Goal: Contribute content: Contribute content

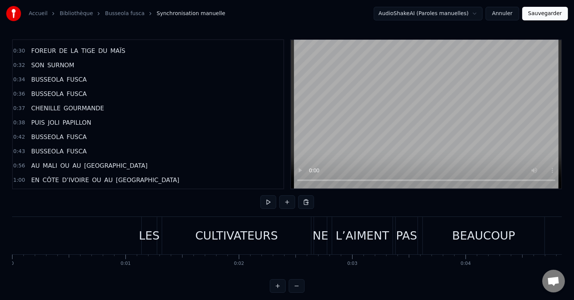
click at [264, 201] on button at bounding box center [269, 203] width 16 height 14
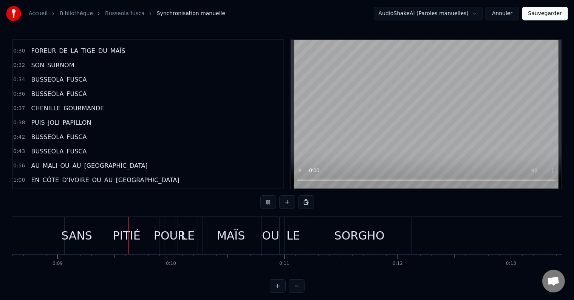
scroll to position [0, 987]
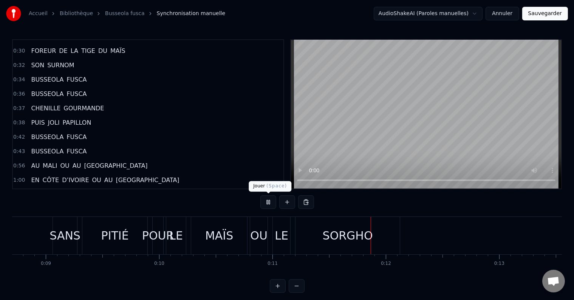
click at [267, 203] on button at bounding box center [269, 203] width 16 height 14
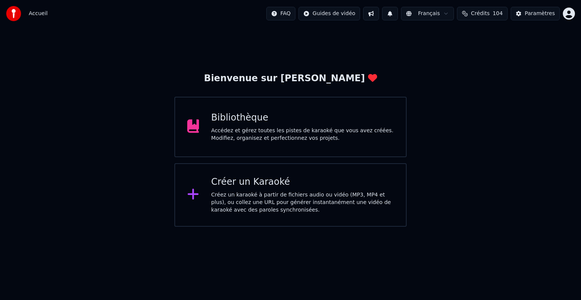
click at [257, 126] on div "Bibliothèque Accédez et gérez toutes les pistes de karaoké que vous avez créées…" at bounding box center [302, 127] width 183 height 30
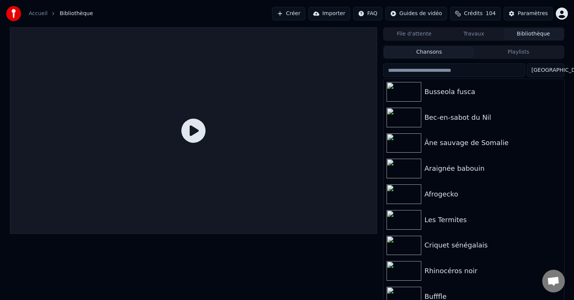
click at [27, 11] on div "Accueil Bibliothèque" at bounding box center [49, 13] width 87 height 15
click at [34, 13] on link "Accueil" at bounding box center [38, 14] width 19 height 8
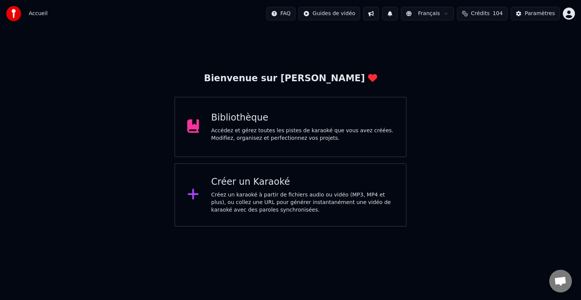
click at [236, 184] on div "Créer un Karaoké" at bounding box center [302, 182] width 183 height 12
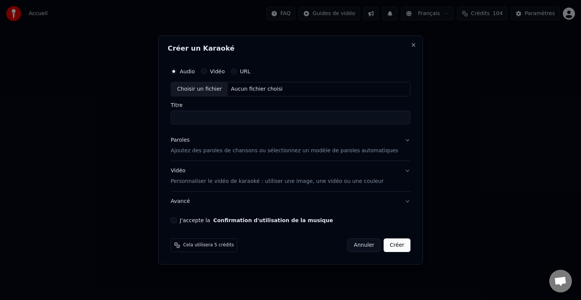
click at [238, 88] on div "Aucun fichier choisi" at bounding box center [257, 89] width 58 height 8
type input "**********"
click at [205, 147] on p "Ajoutez des paroles de chansons ou sélectionnez un modèle de paroles automatiqu…" at bounding box center [285, 151] width 228 height 8
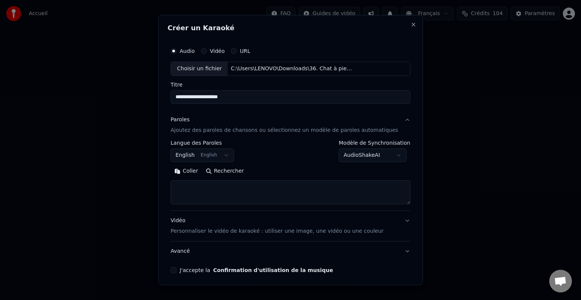
click at [205, 157] on button "English English" at bounding box center [203, 156] width 64 height 14
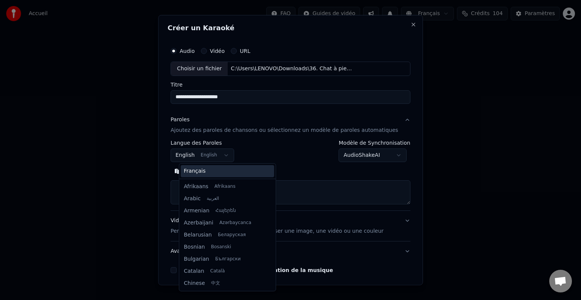
scroll to position [61, 0]
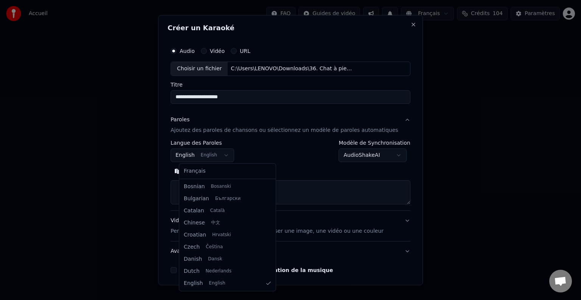
select select "**"
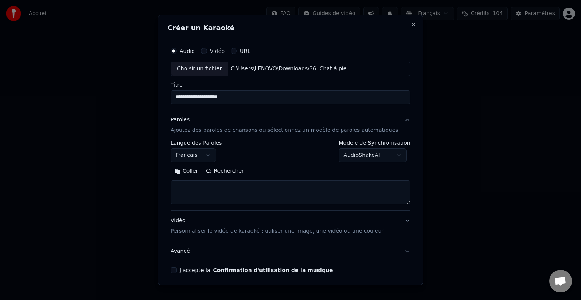
click at [198, 167] on button "Coller" at bounding box center [186, 171] width 31 height 12
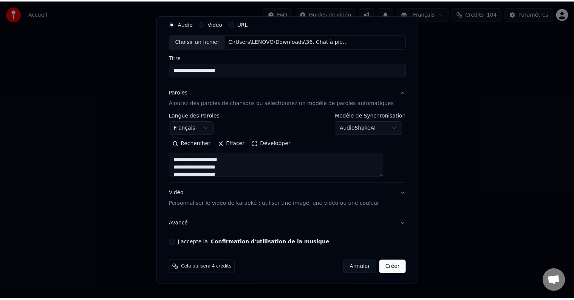
scroll to position [29, 0]
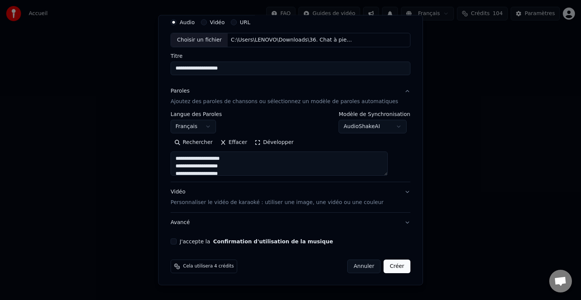
click at [177, 244] on button "J'accepte la Confirmation d'utilisation de la musique" at bounding box center [174, 242] width 6 height 6
click at [385, 266] on button "Créer" at bounding box center [397, 267] width 26 height 14
type textarea "**********"
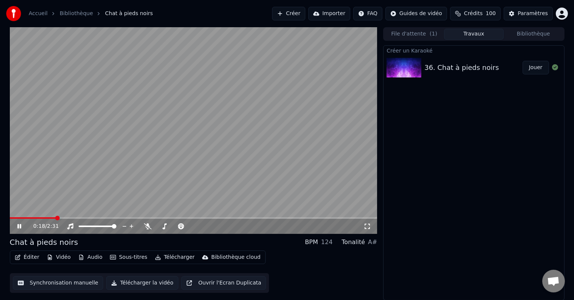
click at [149, 223] on div "0:18 / 2:31" at bounding box center [198, 227] width 331 height 8
click at [147, 227] on icon at bounding box center [148, 227] width 8 height 6
click at [10, 217] on span at bounding box center [10, 218] width 0 height 2
click at [62, 281] on button "Synchronisation manuelle" at bounding box center [58, 283] width 91 height 14
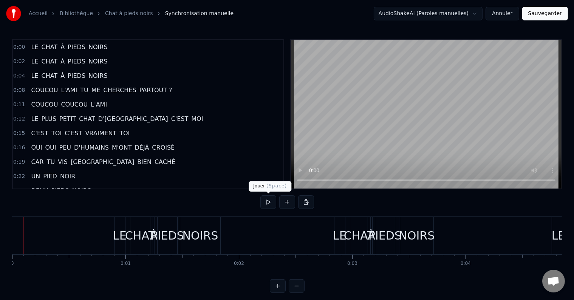
click at [269, 203] on button at bounding box center [269, 203] width 16 height 14
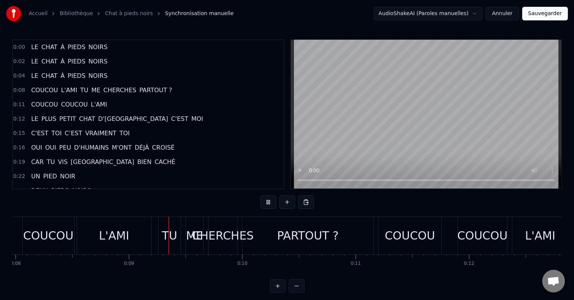
scroll to position [0, 961]
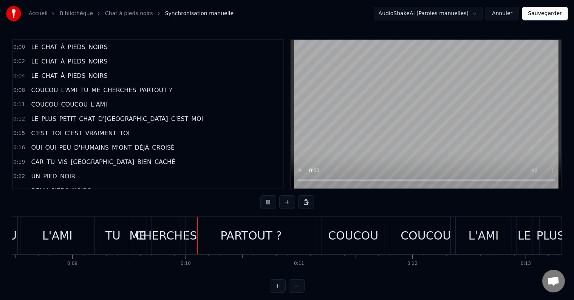
click at [168, 242] on div "CHERCHES" at bounding box center [166, 235] width 62 height 17
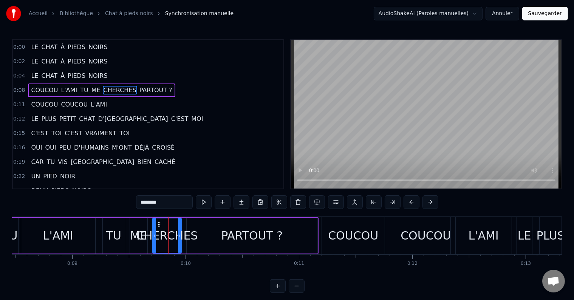
click at [79, 86] on span "TU" at bounding box center [83, 90] width 9 height 9
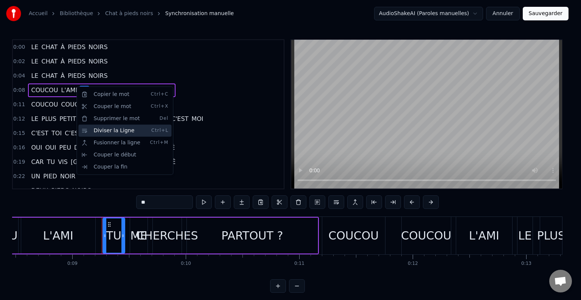
click at [95, 136] on div "Diviser la Ligne Ctrl+L" at bounding box center [124, 131] width 93 height 12
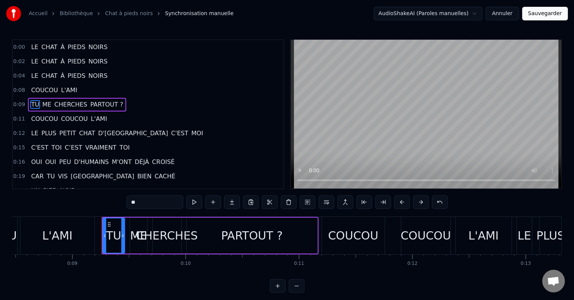
click at [65, 117] on span "COUCOU" at bounding box center [74, 119] width 28 height 9
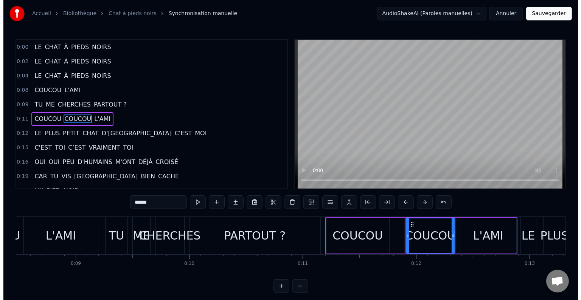
scroll to position [2, 0]
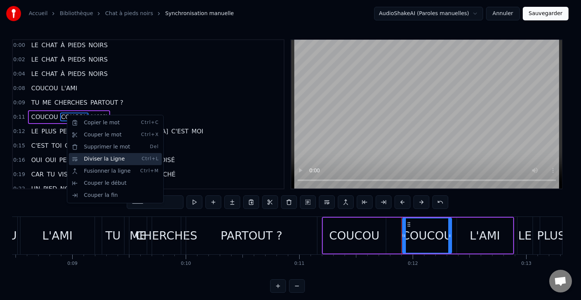
click at [89, 156] on div "Diviser la Ligne Ctrl+L" at bounding box center [115, 159] width 93 height 12
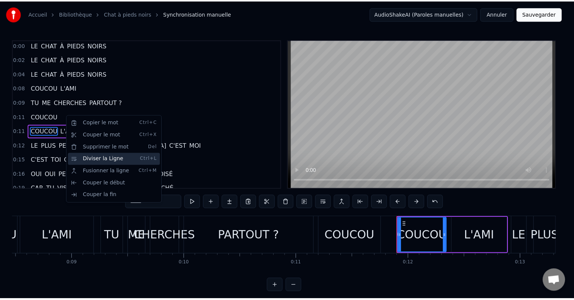
scroll to position [16, 0]
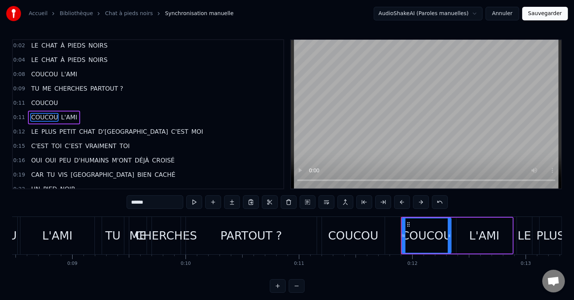
click at [171, 129] on span "C'EST" at bounding box center [180, 131] width 19 height 9
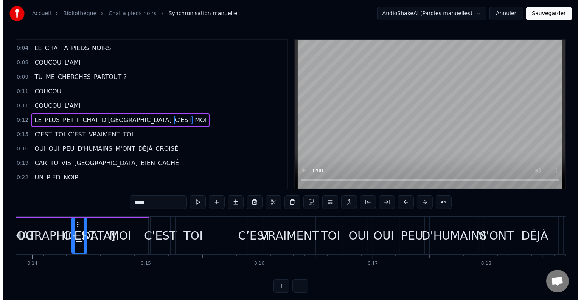
scroll to position [0, 1589]
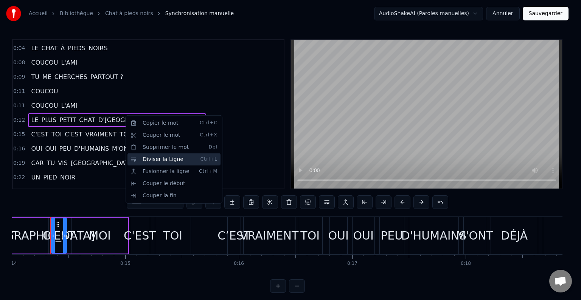
click at [142, 160] on div "Diviser la Ligne Ctrl+L" at bounding box center [173, 160] width 93 height 12
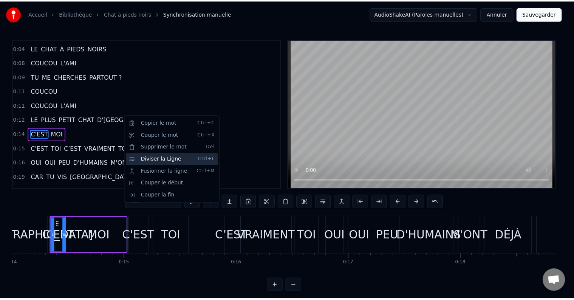
scroll to position [44, 0]
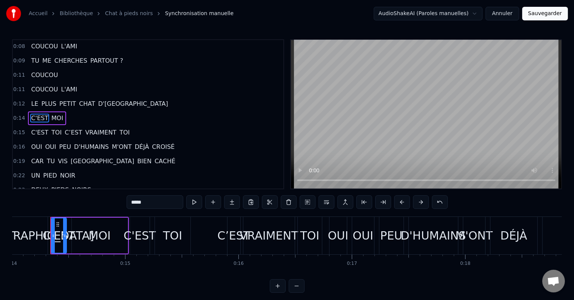
click at [64, 128] on span "C’EST" at bounding box center [73, 132] width 19 height 9
type input "*****"
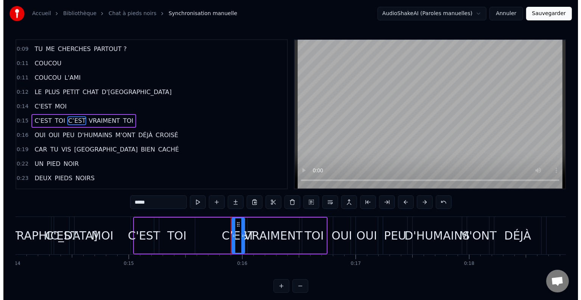
scroll to position [57, 0]
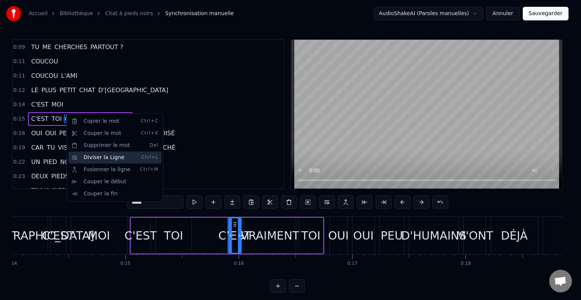
click at [88, 157] on div "Diviser la Ligne Ctrl+L" at bounding box center [114, 158] width 93 height 12
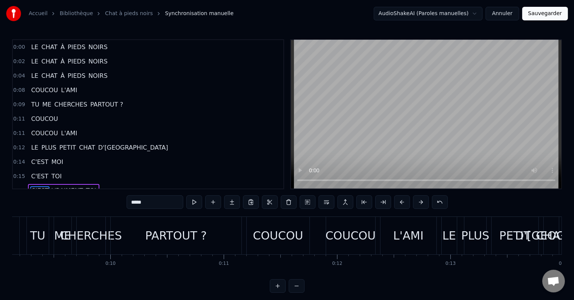
scroll to position [0, 0]
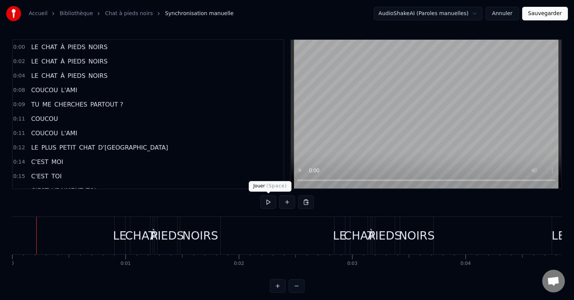
click at [270, 199] on button at bounding box center [269, 203] width 16 height 14
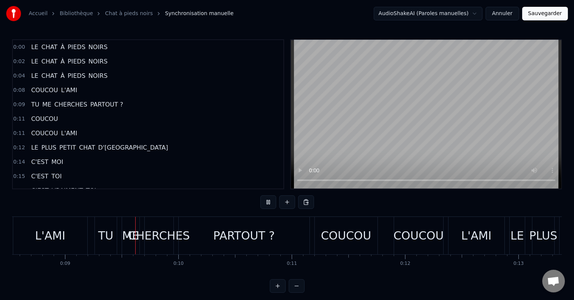
scroll to position [0, 973]
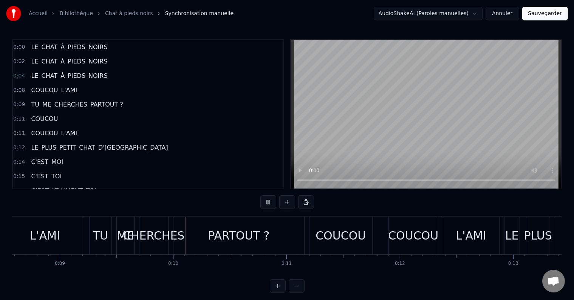
click at [73, 233] on div "L'AMI" at bounding box center [45, 235] width 74 height 37
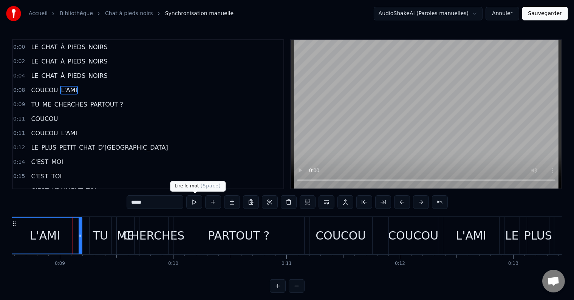
click at [194, 207] on button at bounding box center [194, 203] width 16 height 14
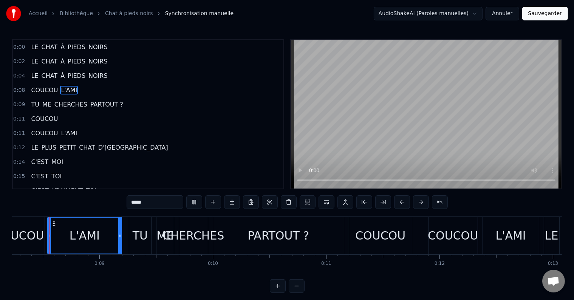
scroll to position [0, 931]
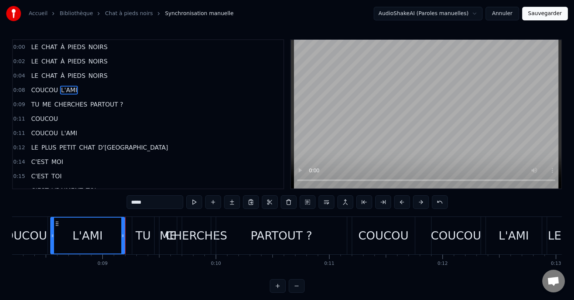
click at [194, 207] on button at bounding box center [194, 203] width 16 height 14
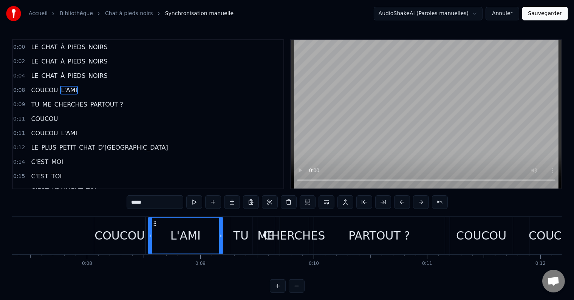
scroll to position [0, 756]
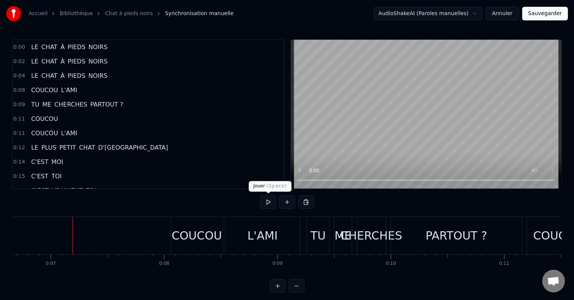
click at [267, 204] on button at bounding box center [269, 203] width 16 height 14
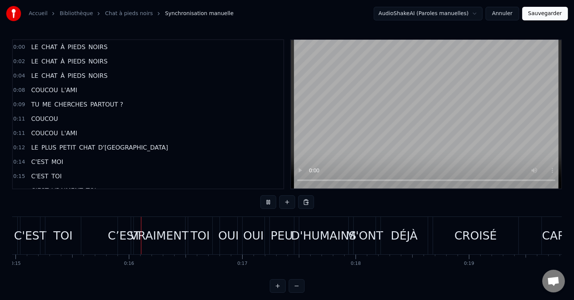
scroll to position [0, 1736]
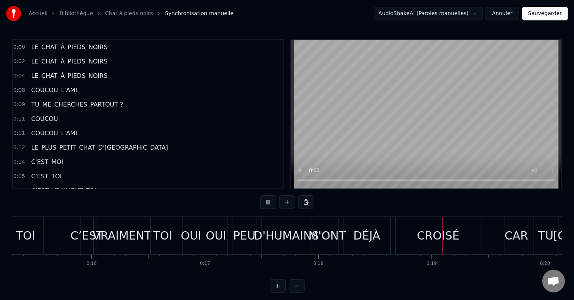
click at [263, 234] on div "D'HUMAINS" at bounding box center [286, 235] width 65 height 17
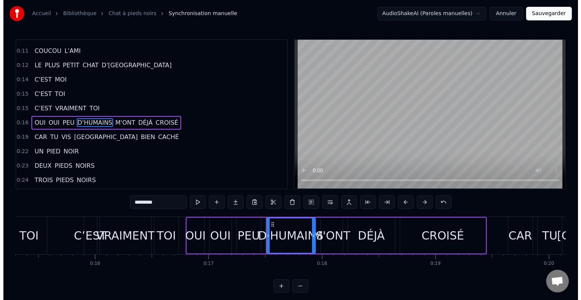
scroll to position [85, 0]
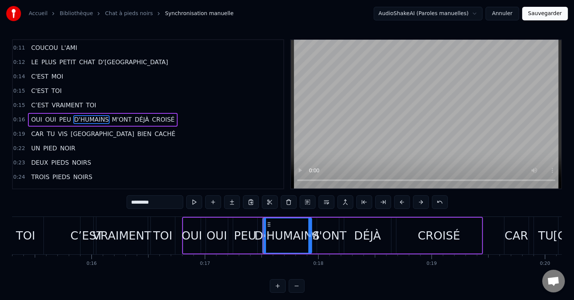
click at [59, 115] on span "PEU" at bounding box center [65, 119] width 13 height 9
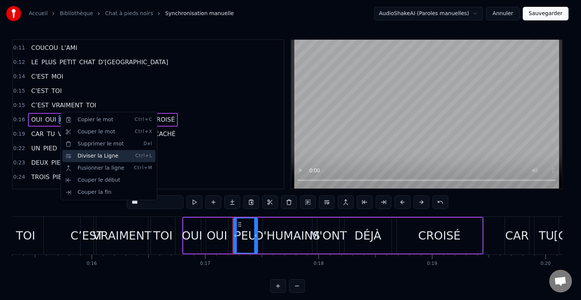
click at [87, 155] on div "Diviser la Ligne Ctrl+L" at bounding box center [108, 156] width 93 height 12
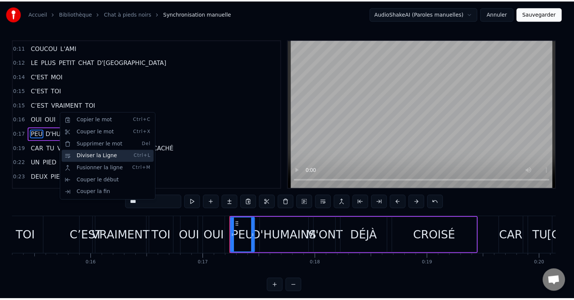
scroll to position [99, 0]
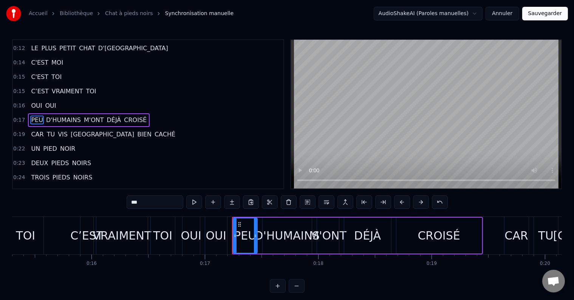
click at [87, 116] on span "M'ONT" at bounding box center [94, 120] width 22 height 9
type input "*****"
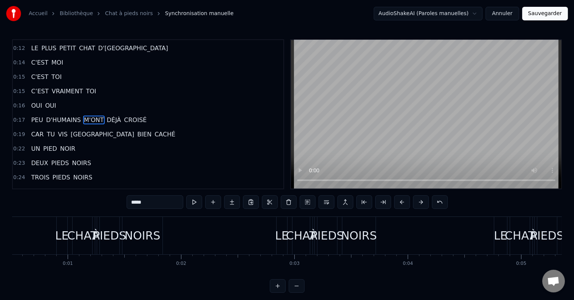
scroll to position [0, 0]
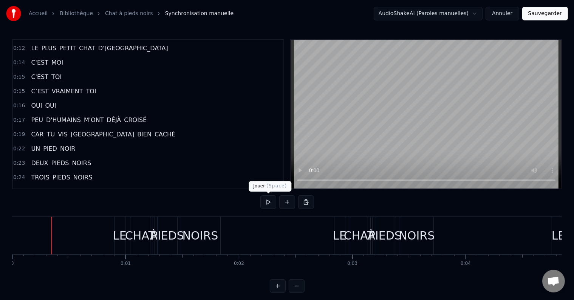
click at [269, 203] on button at bounding box center [269, 203] width 16 height 14
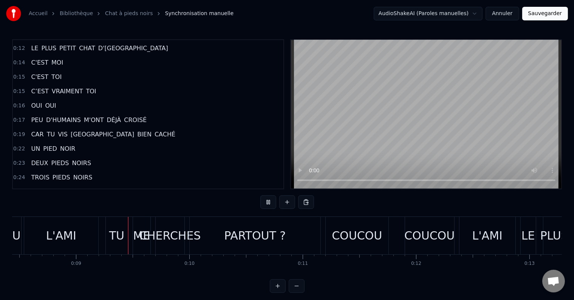
scroll to position [0, 960]
click at [259, 237] on div "PARTOUT ?" at bounding box center [253, 235] width 62 height 17
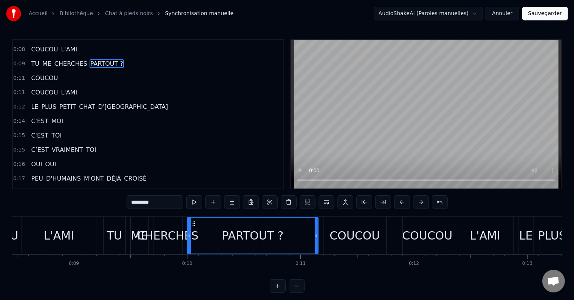
scroll to position [0, 0]
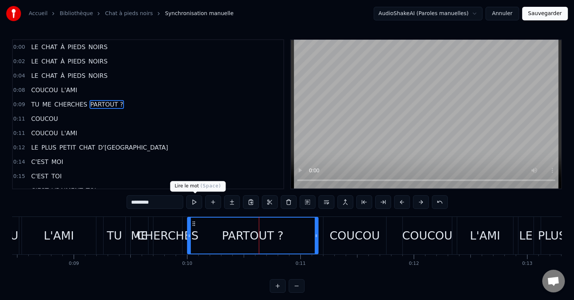
click at [193, 200] on button at bounding box center [194, 203] width 16 height 14
click at [320, 233] on div "TU ME CHERCHES PARTOUT ?" at bounding box center [211, 235] width 217 height 37
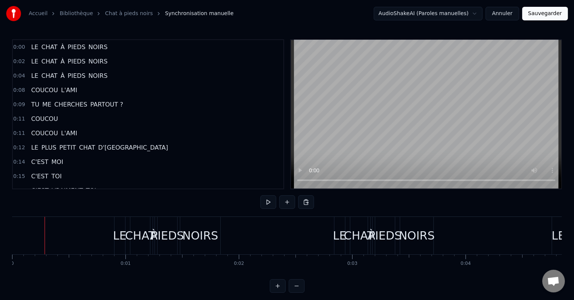
click at [262, 202] on button at bounding box center [269, 203] width 16 height 14
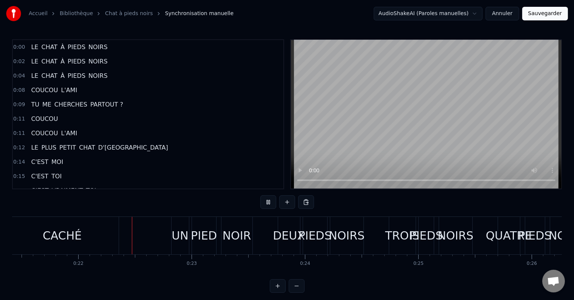
scroll to position [0, 2434]
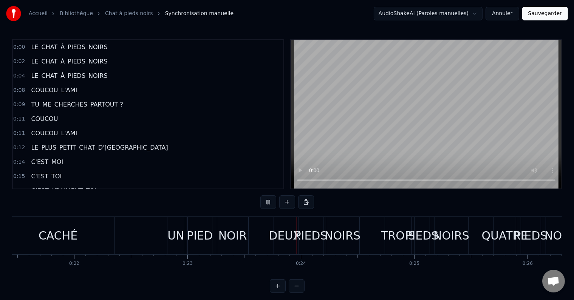
click at [42, 244] on div "CACHÉ" at bounding box center [58, 235] width 39 height 17
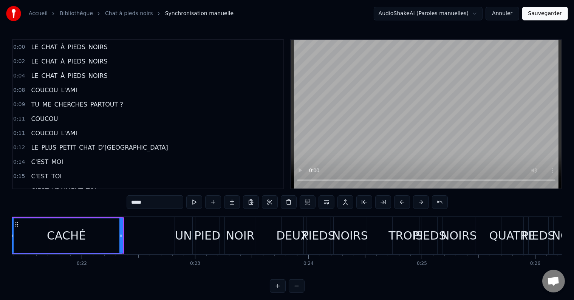
scroll to position [0, 2426]
click at [197, 203] on button at bounding box center [194, 203] width 16 height 14
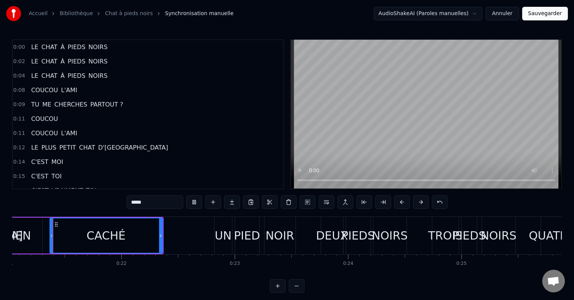
scroll to position [0, 2385]
click at [197, 203] on button at bounding box center [194, 203] width 16 height 14
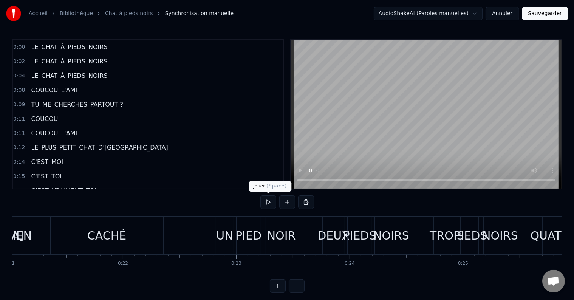
click at [263, 203] on button at bounding box center [269, 203] width 16 height 14
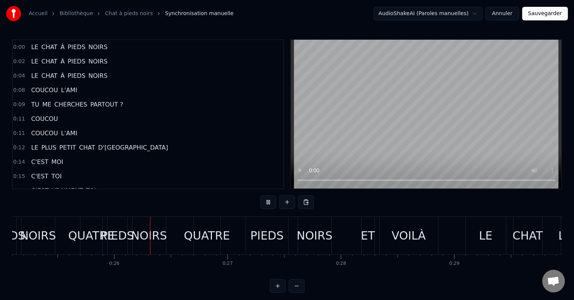
scroll to position [0, 2879]
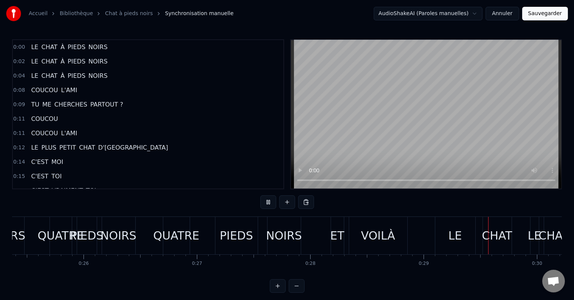
click at [249, 238] on div "PIEDS" at bounding box center [236, 235] width 33 height 17
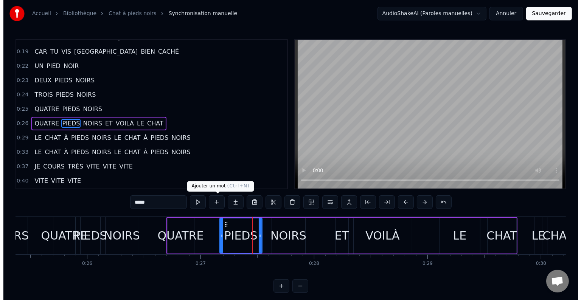
scroll to position [183, 0]
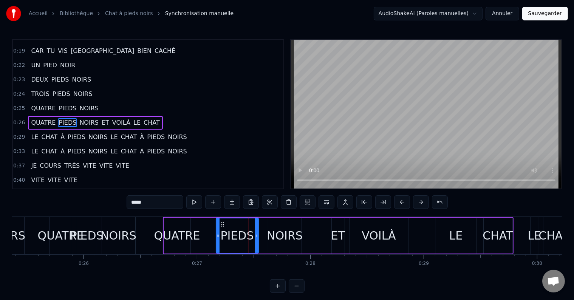
click at [101, 118] on span "ET" at bounding box center [105, 122] width 9 height 9
type input "**"
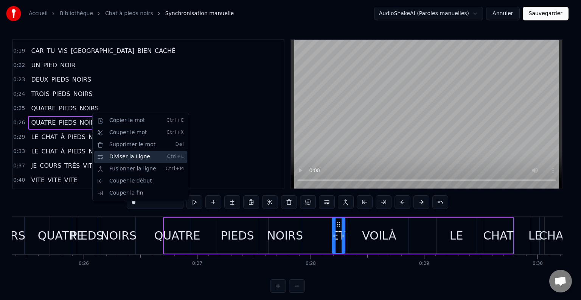
click at [116, 156] on div "Diviser la Ligne Ctrl+L" at bounding box center [140, 157] width 93 height 12
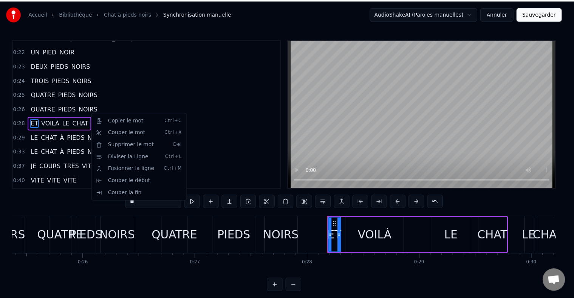
scroll to position [197, 0]
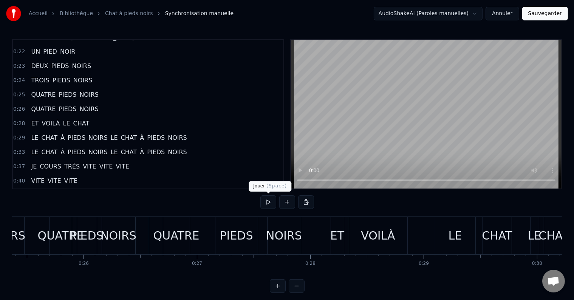
click at [266, 201] on button at bounding box center [269, 203] width 16 height 14
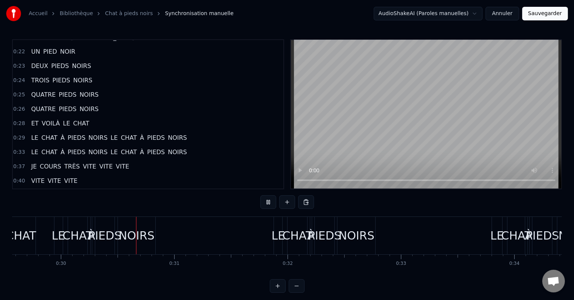
scroll to position [0, 3361]
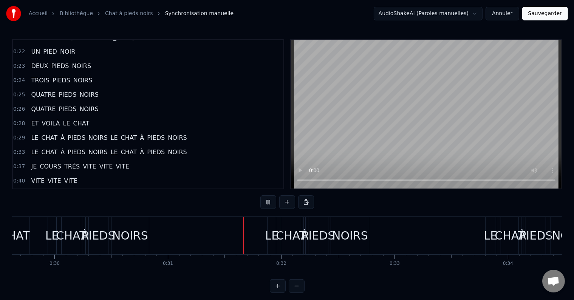
click at [302, 231] on div "À" at bounding box center [305, 235] width 8 height 17
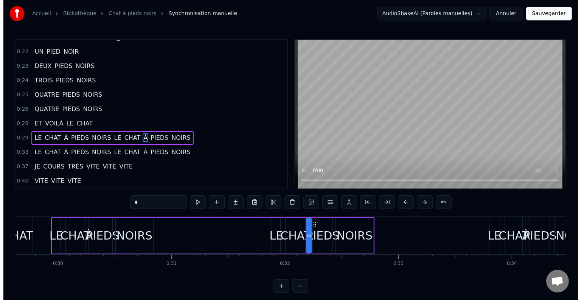
scroll to position [211, 0]
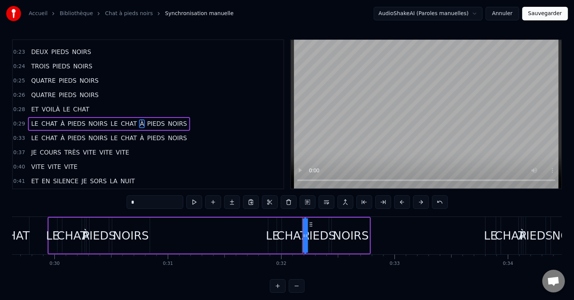
click at [110, 120] on span "LE" at bounding box center [114, 124] width 9 height 9
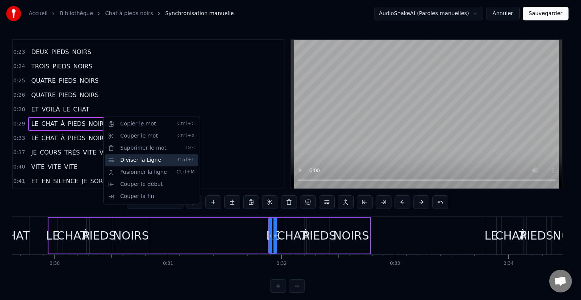
click at [129, 160] on div "Diviser la Ligne Ctrl+L" at bounding box center [151, 160] width 93 height 12
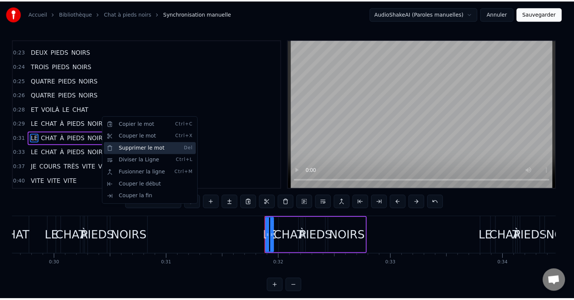
scroll to position [225, 0]
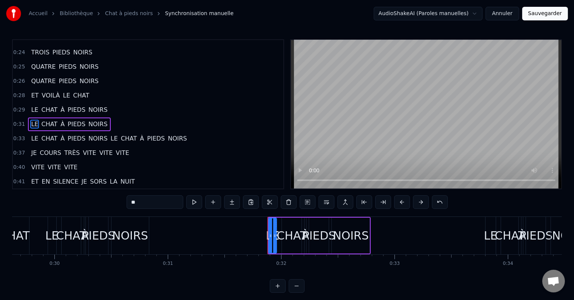
click at [110, 134] on span "LE" at bounding box center [114, 138] width 9 height 9
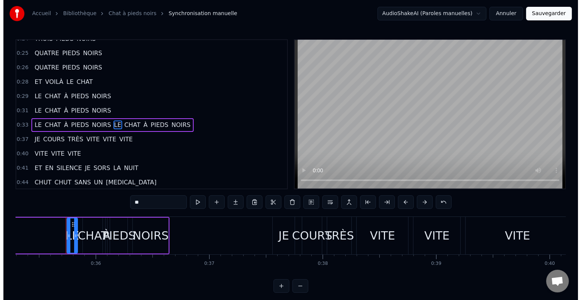
scroll to position [0, 4017]
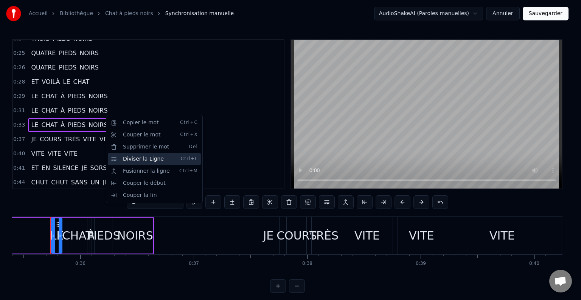
click at [129, 159] on div "Diviser la Ligne Ctrl+L" at bounding box center [154, 159] width 93 height 12
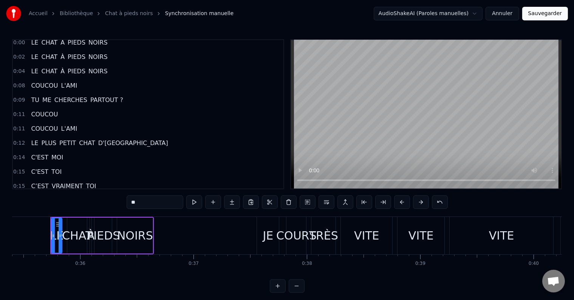
scroll to position [0, 0]
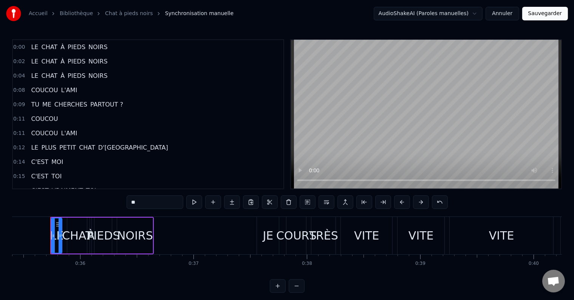
click at [40, 88] on span "COUCOU" at bounding box center [44, 90] width 28 height 9
type input "******"
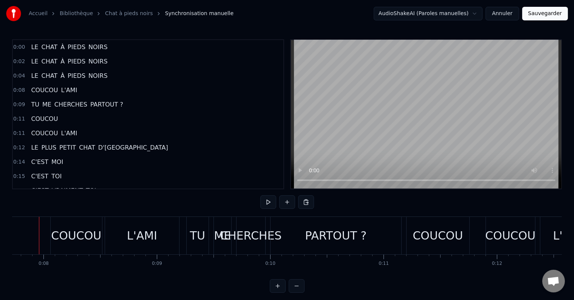
scroll to position [0, 865]
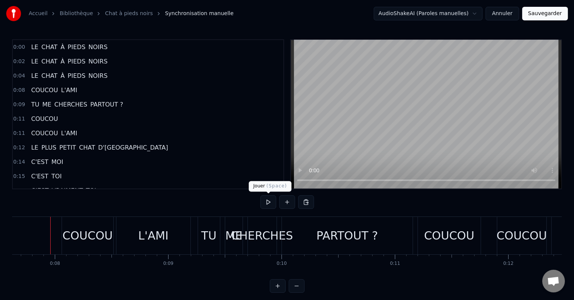
click at [267, 201] on button at bounding box center [269, 203] width 16 height 14
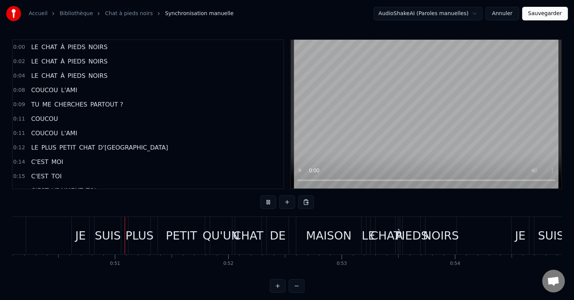
scroll to position [0, 5684]
click at [182, 233] on div "PETIT" at bounding box center [181, 235] width 31 height 17
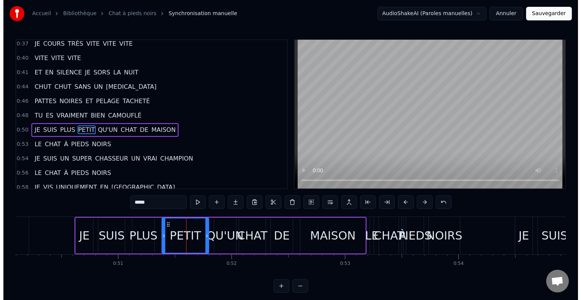
scroll to position [350, 0]
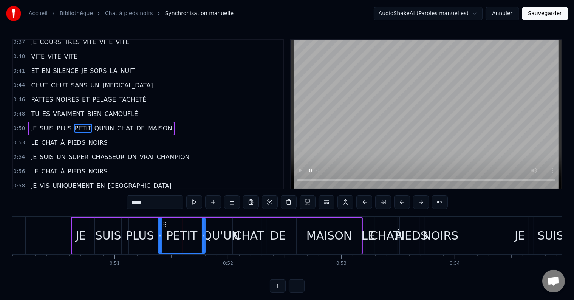
click at [94, 124] on span "QU'UN" at bounding box center [104, 128] width 21 height 9
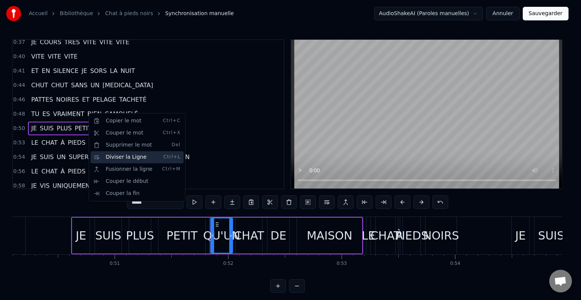
click at [117, 157] on div "Diviser la Ligne Ctrl+L" at bounding box center [136, 157] width 93 height 12
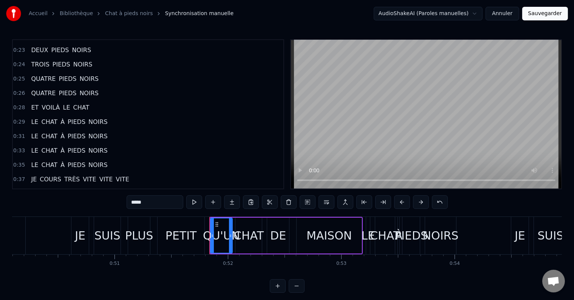
click at [41, 103] on span "VOILÀ" at bounding box center [51, 107] width 20 height 9
type input "*****"
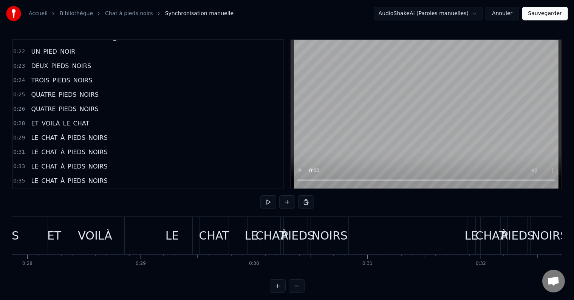
scroll to position [0, 3147]
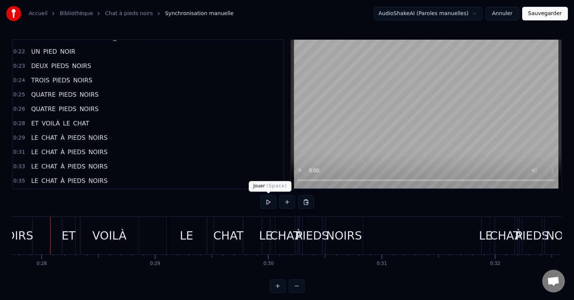
click at [271, 202] on button at bounding box center [269, 203] width 16 height 14
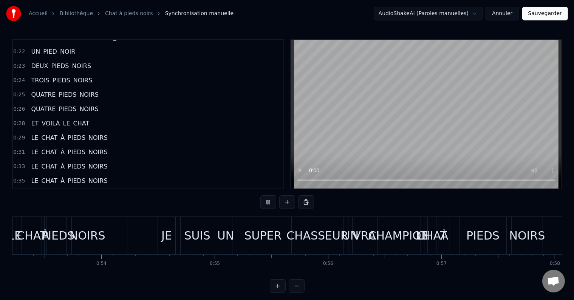
scroll to position [0, 6038]
click at [399, 112] on video at bounding box center [426, 114] width 271 height 149
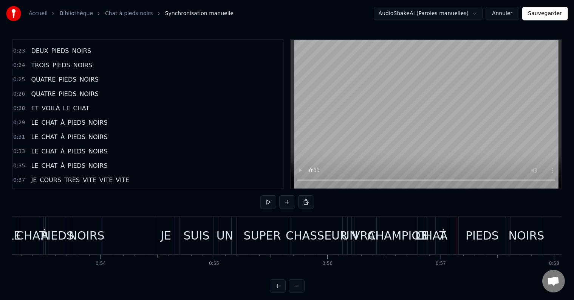
scroll to position [272, 0]
click at [165, 236] on div "JE" at bounding box center [166, 235] width 11 height 17
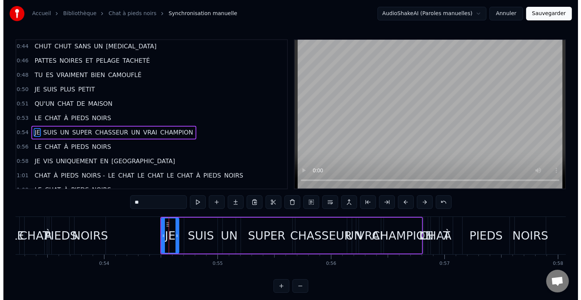
scroll to position [392, 0]
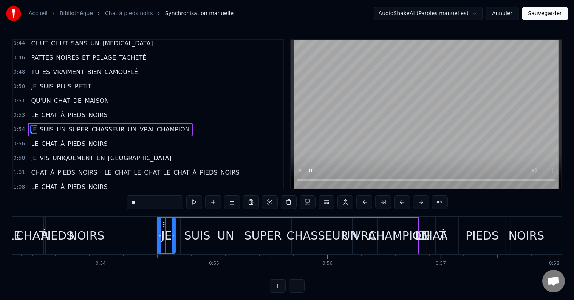
click at [127, 125] on span "UN" at bounding box center [132, 129] width 11 height 9
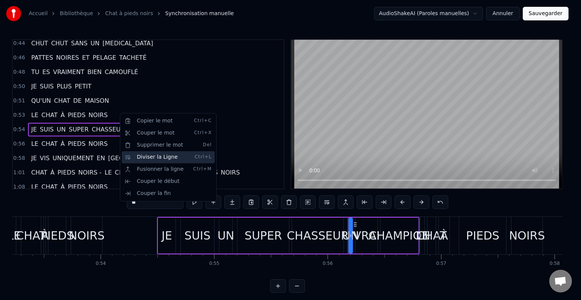
click at [133, 155] on div "Diviser la Ligne Ctrl+L" at bounding box center [168, 157] width 93 height 12
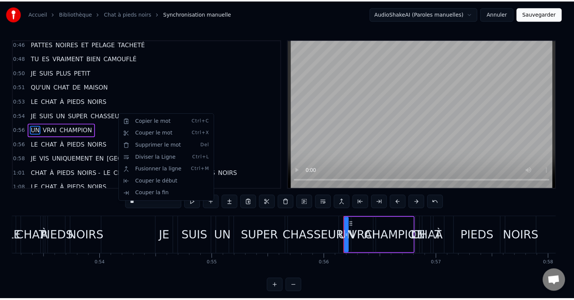
scroll to position [405, 0]
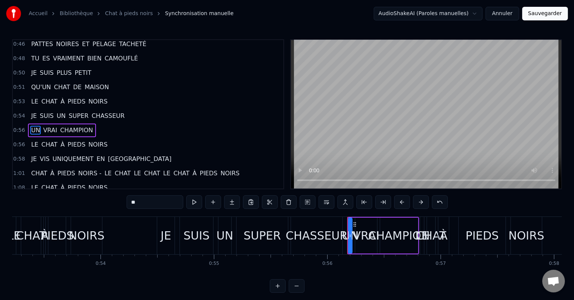
click at [30, 83] on span "QU'UN" at bounding box center [40, 87] width 21 height 9
type input "*****"
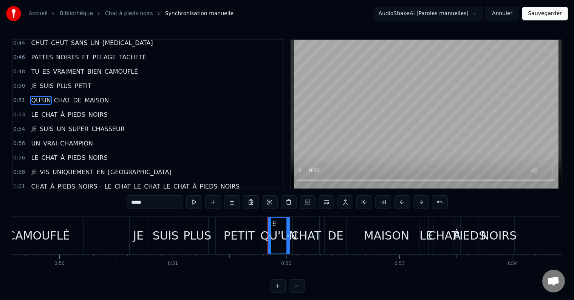
scroll to position [0, 5601]
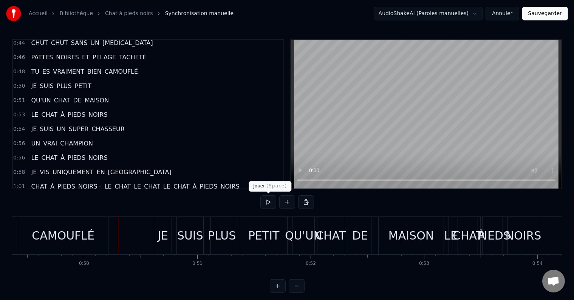
click at [275, 203] on button at bounding box center [269, 203] width 16 height 14
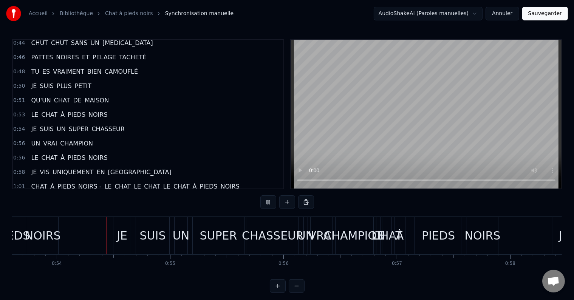
scroll to position [0, 6084]
click at [194, 237] on div "SUPER" at bounding box center [216, 235] width 51 height 37
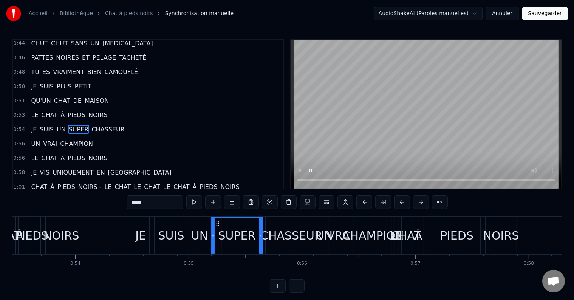
scroll to position [0, 6050]
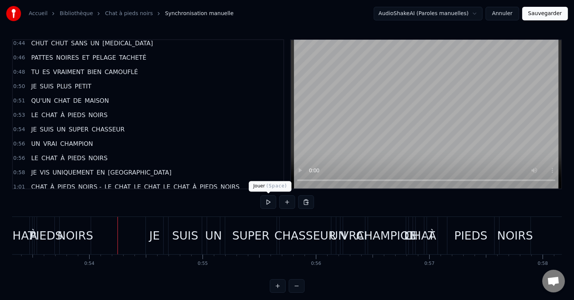
click at [274, 204] on button at bounding box center [269, 203] width 16 height 14
click at [218, 249] on div "UN" at bounding box center [213, 235] width 13 height 37
